Goal: Task Accomplishment & Management: Use online tool/utility

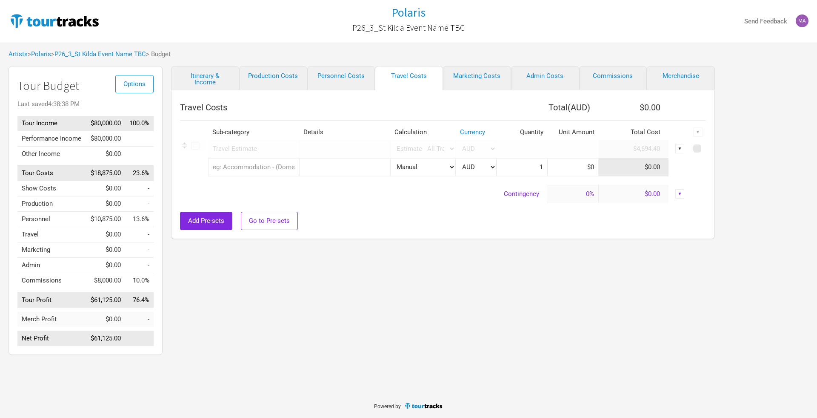
select select "Travel Estimates All"
click at [117, 56] on link "P26_3_St Kilda Event Name TBC" at bounding box center [100, 54] width 92 height 8
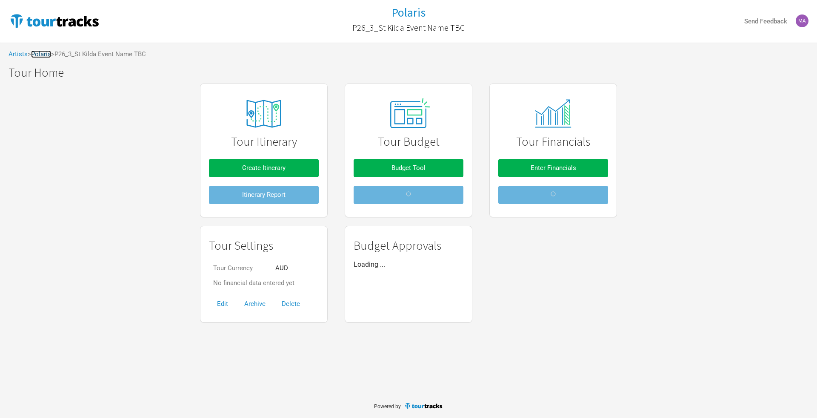
click at [49, 54] on link "Polaris" at bounding box center [41, 54] width 20 height 8
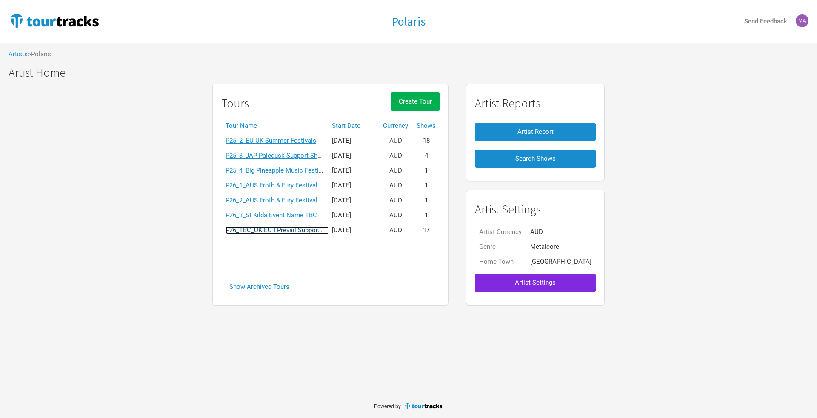
click at [260, 231] on link "P26_TBC_UK EU I Prevail Support Tour" at bounding box center [280, 230] width 109 height 8
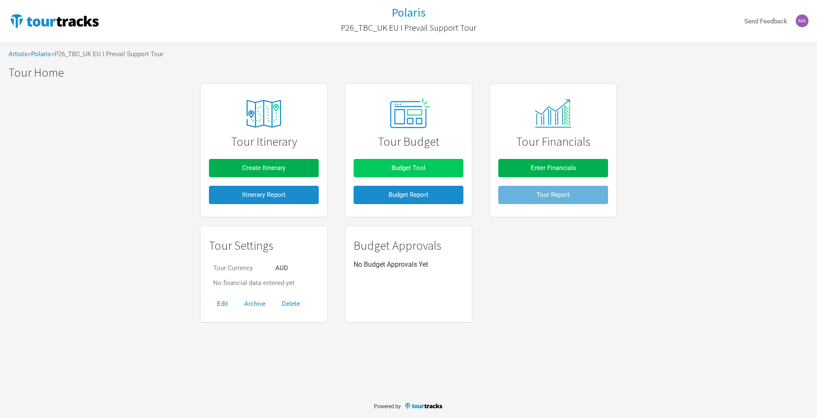
click at [380, 163] on button "Budget Tool" at bounding box center [409, 168] width 110 height 18
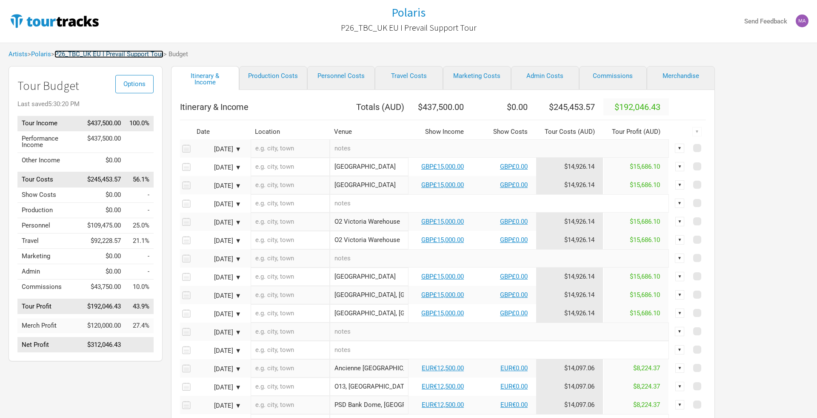
click at [86, 54] on link "P26_TBC_UK EU I Prevail Support Tour" at bounding box center [108, 54] width 109 height 8
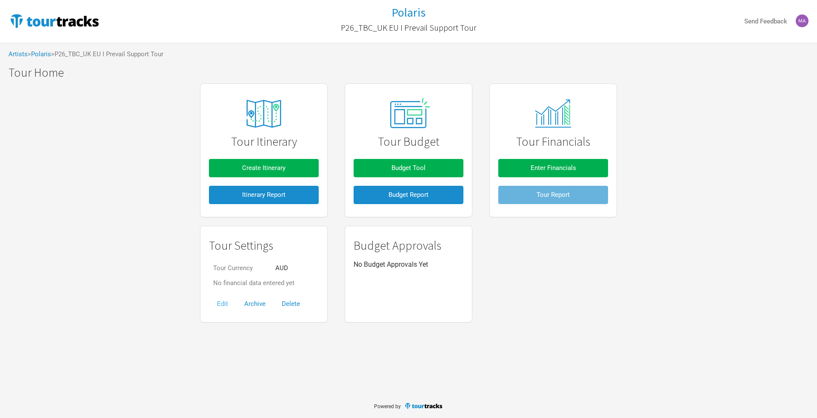
click at [226, 301] on button "Edit" at bounding box center [222, 304] width 27 height 18
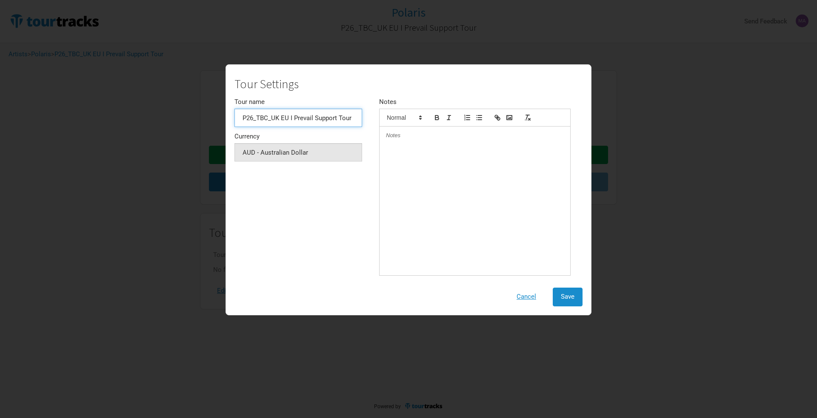
drag, startPoint x: 269, startPoint y: 117, endPoint x: 269, endPoint y: 135, distance: 17.5
click at [269, 120] on input "P26_TBC_UK EU I Prevail Support Tour" at bounding box center [299, 118] width 128 height 18
type input "P26_4_UK EU I Prevail Support Tour"
click at [559, 293] on button "Save" at bounding box center [568, 296] width 30 height 18
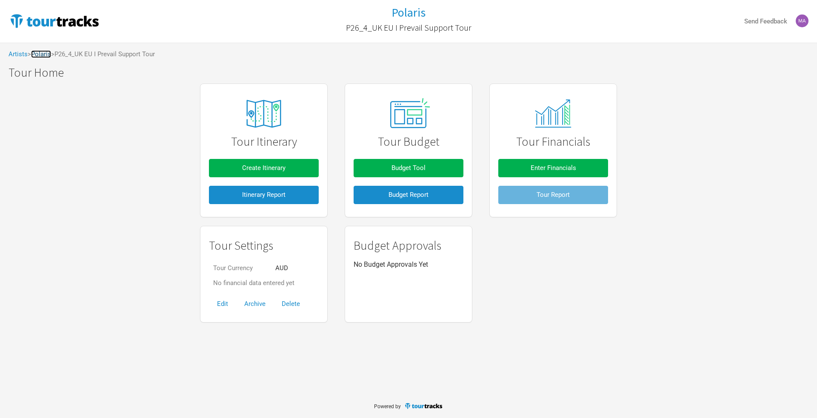
click at [39, 55] on link "Polaris" at bounding box center [41, 54] width 20 height 8
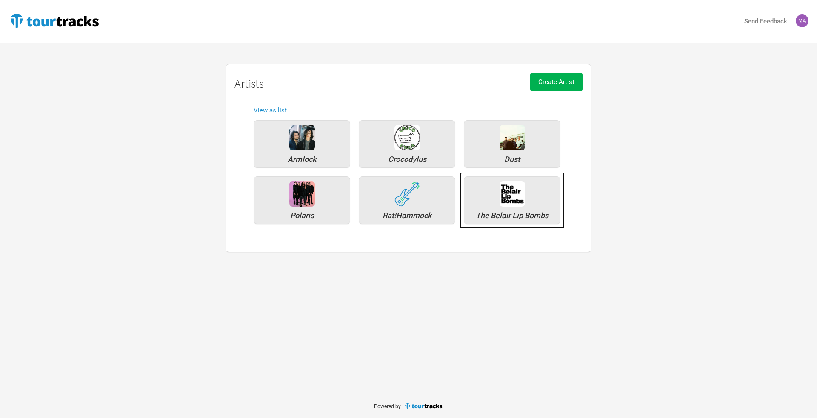
click at [499, 204] on div "The Belair Lip Bombs" at bounding box center [512, 200] width 97 height 48
click at [501, 152] on div "Dust" at bounding box center [512, 144] width 97 height 48
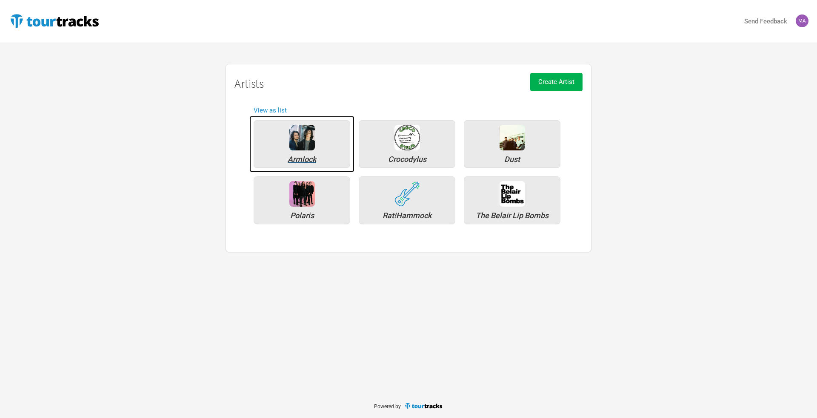
click at [309, 153] on div "Armlock" at bounding box center [302, 144] width 97 height 48
click at [308, 209] on div "Polaris" at bounding box center [302, 200] width 97 height 48
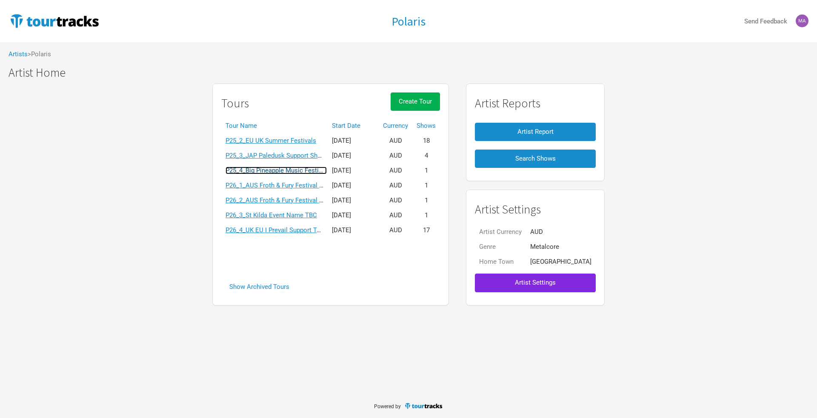
click at [278, 170] on link "P25_4_Big Pineapple Music Festival" at bounding box center [276, 170] width 101 height 8
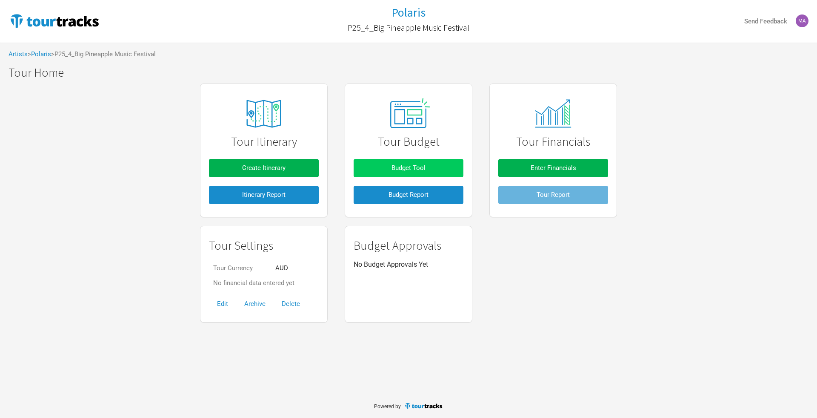
click at [391, 163] on button "Budget Tool" at bounding box center [409, 168] width 110 height 18
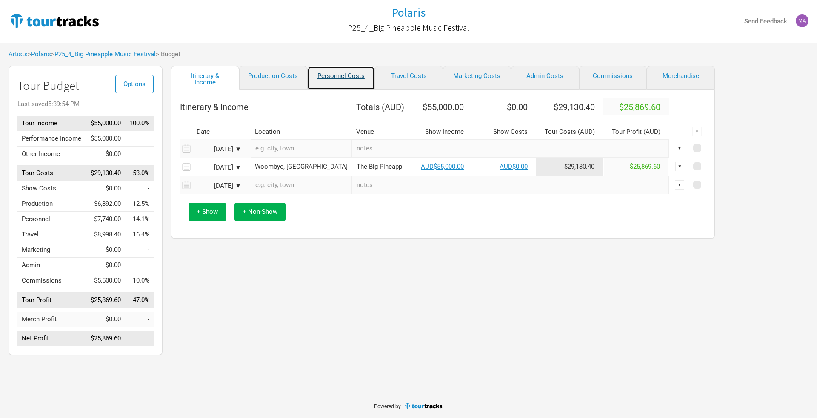
click at [343, 80] on link "Personnel Costs" at bounding box center [341, 78] width 68 height 24
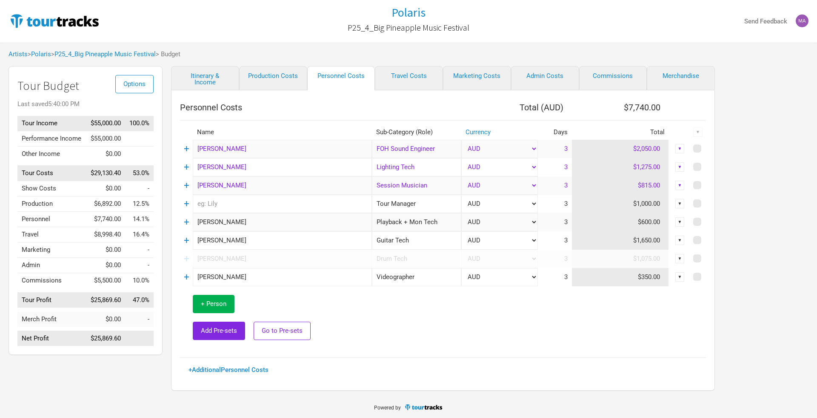
click at [189, 221] on link "+" at bounding box center [187, 221] width 6 height 11
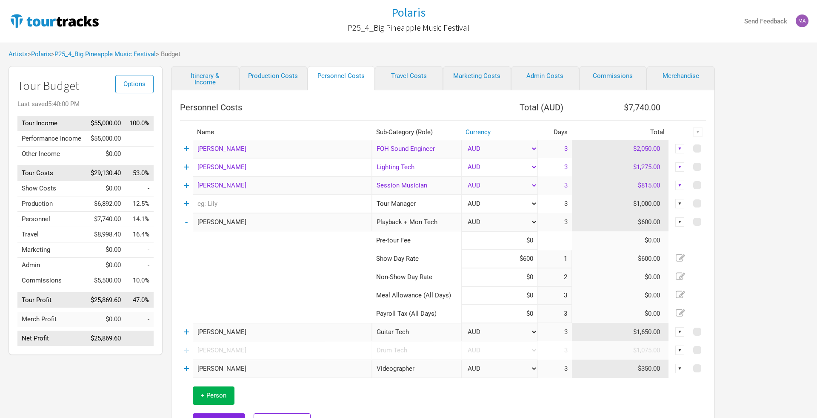
click at [188, 221] on td "-" at bounding box center [186, 222] width 13 height 18
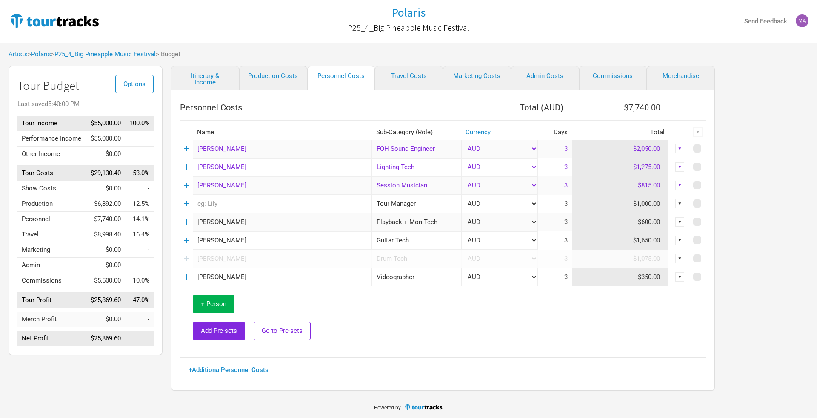
click at [186, 255] on link "+" at bounding box center [187, 258] width 6 height 11
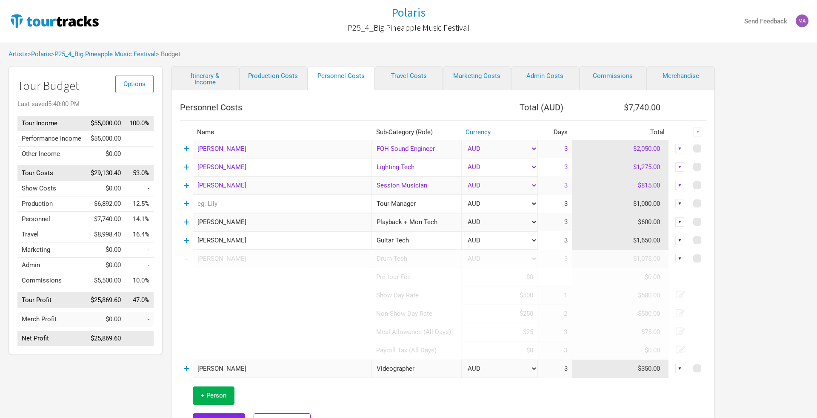
click at [186, 255] on link "-" at bounding box center [186, 258] width 3 height 11
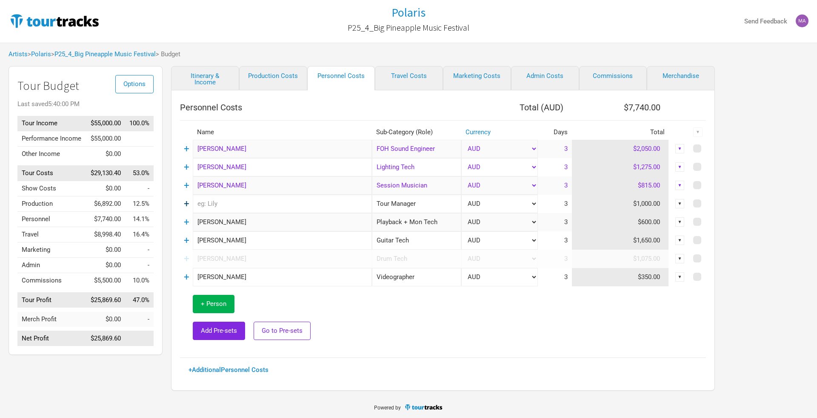
click at [188, 205] on link "+" at bounding box center [187, 203] width 6 height 11
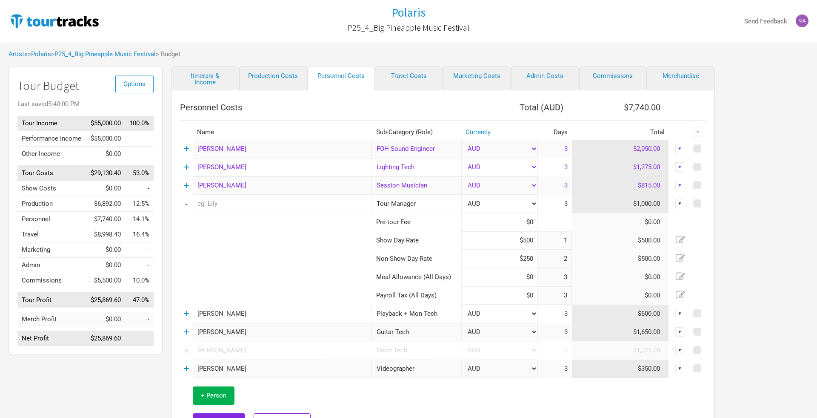
click at [188, 204] on link "-" at bounding box center [186, 203] width 3 height 11
